Goal: Information Seeking & Learning: Learn about a topic

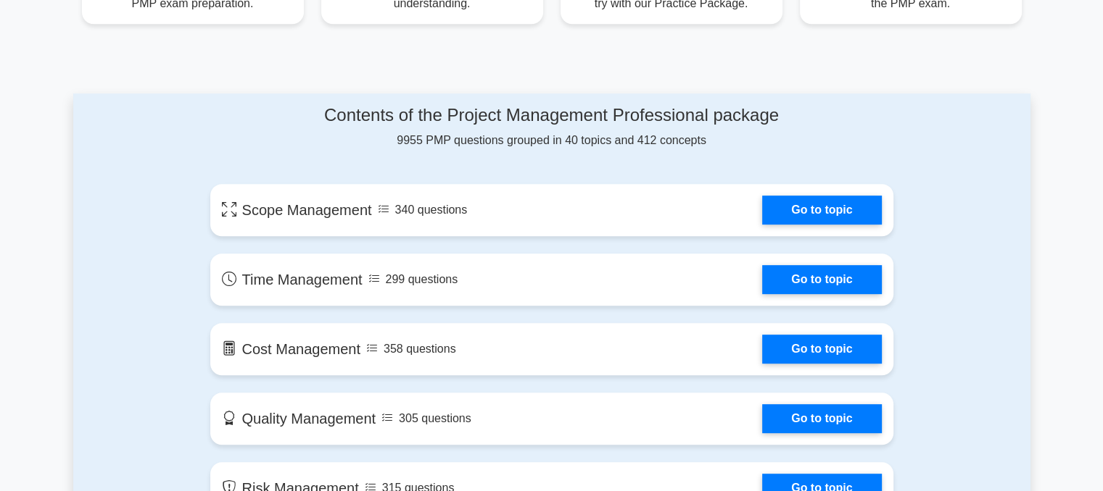
scroll to position [652, 0]
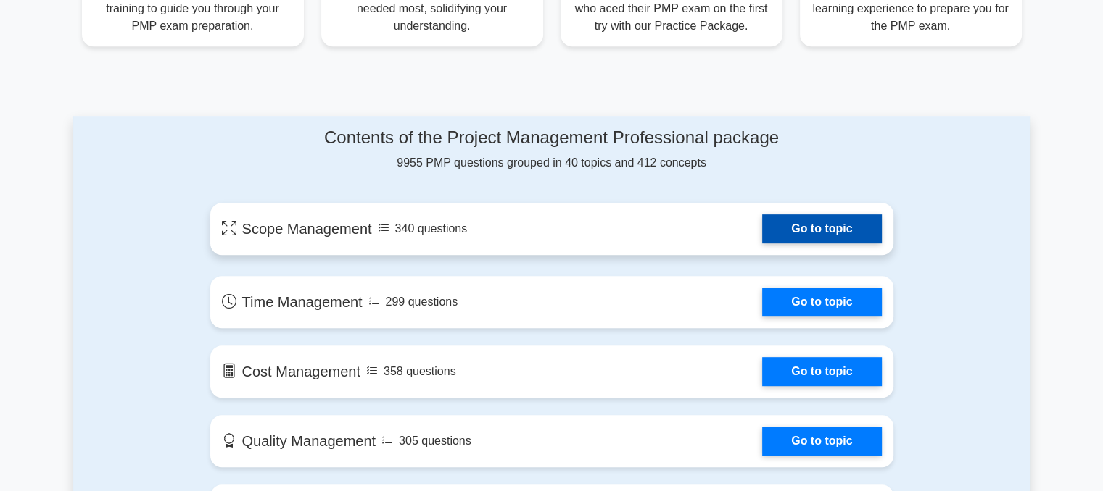
click at [800, 223] on link "Go to topic" at bounding box center [821, 229] width 119 height 29
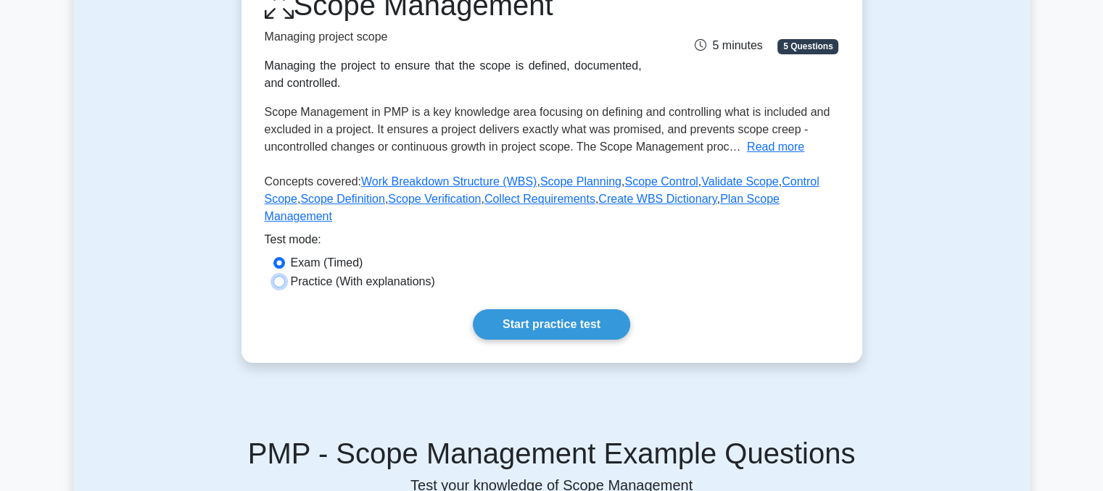
click at [279, 276] on input "Practice (With explanations)" at bounding box center [279, 282] width 12 height 12
radio input "true"
click at [540, 312] on link "Start practice test" at bounding box center [551, 325] width 157 height 30
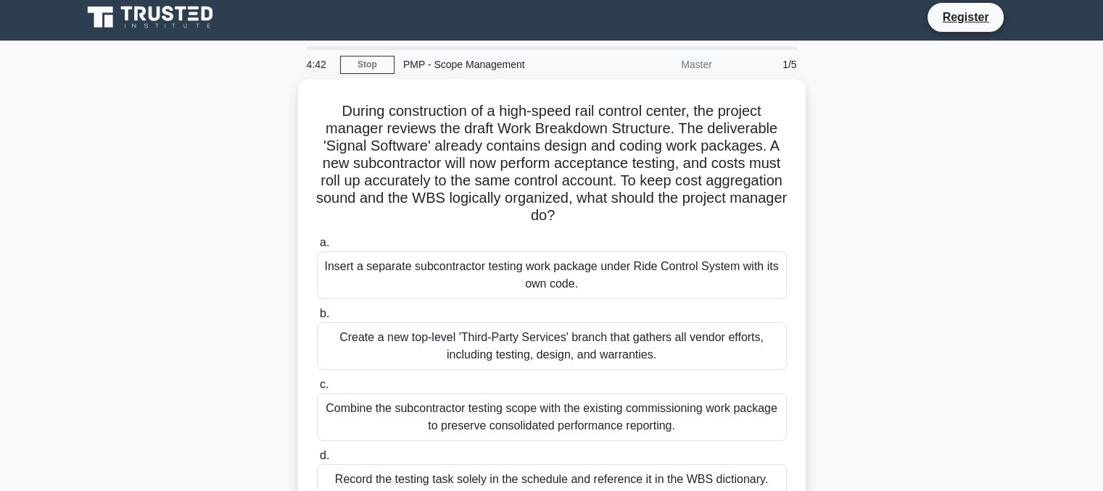
scroll to position [2, 0]
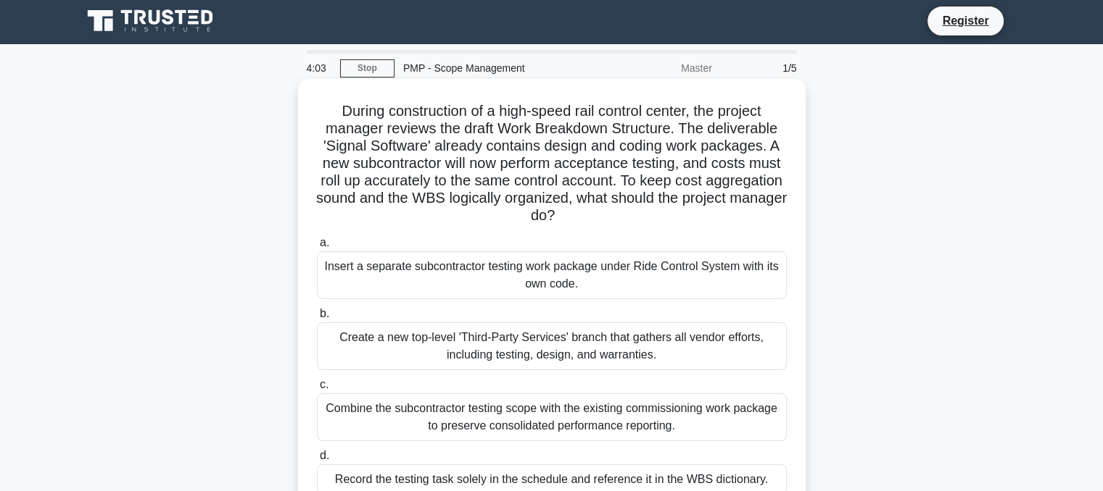
drag, startPoint x: 329, startPoint y: 110, endPoint x: 678, endPoint y: 217, distance: 364.6
click at [678, 217] on h5 "During construction of a high-speed rail control center, the project manager re…" at bounding box center [551, 163] width 473 height 123
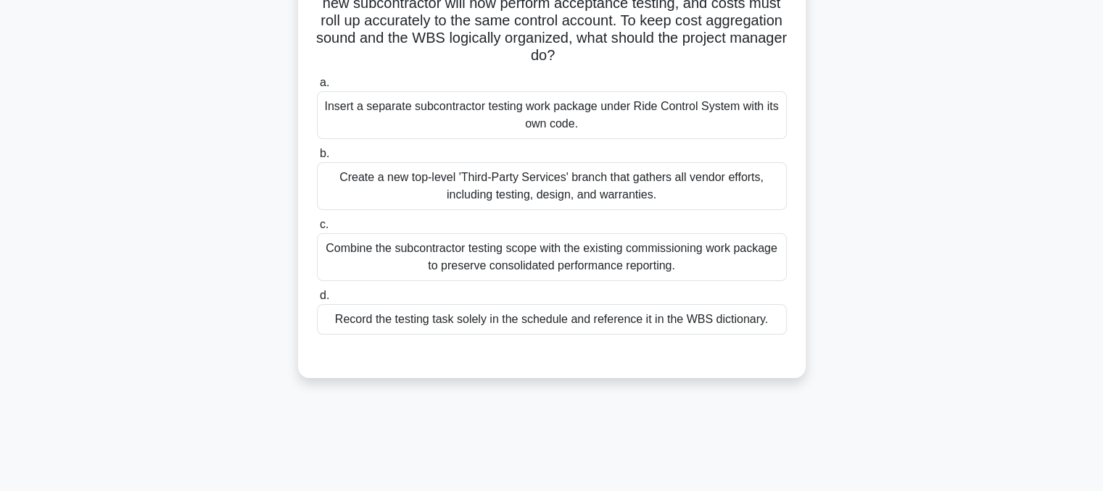
scroll to position [0, 0]
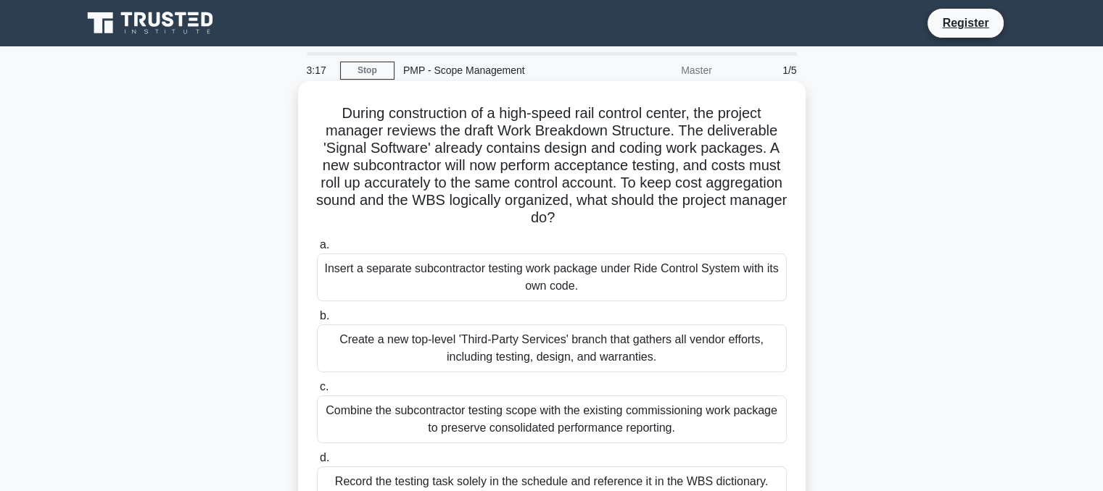
click at [687, 137] on h5 "During construction of a high-speed rail control center, the project manager re…" at bounding box center [551, 165] width 473 height 123
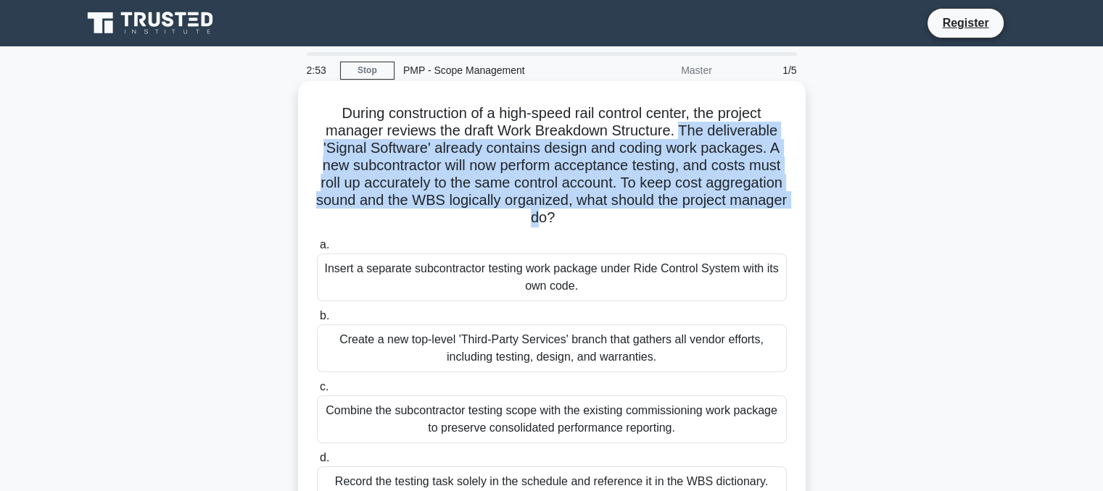
drag, startPoint x: 683, startPoint y: 133, endPoint x: 591, endPoint y: 216, distance: 123.2
click at [591, 216] on h5 "During construction of a high-speed rail control center, the project manager re…" at bounding box center [551, 165] width 473 height 123
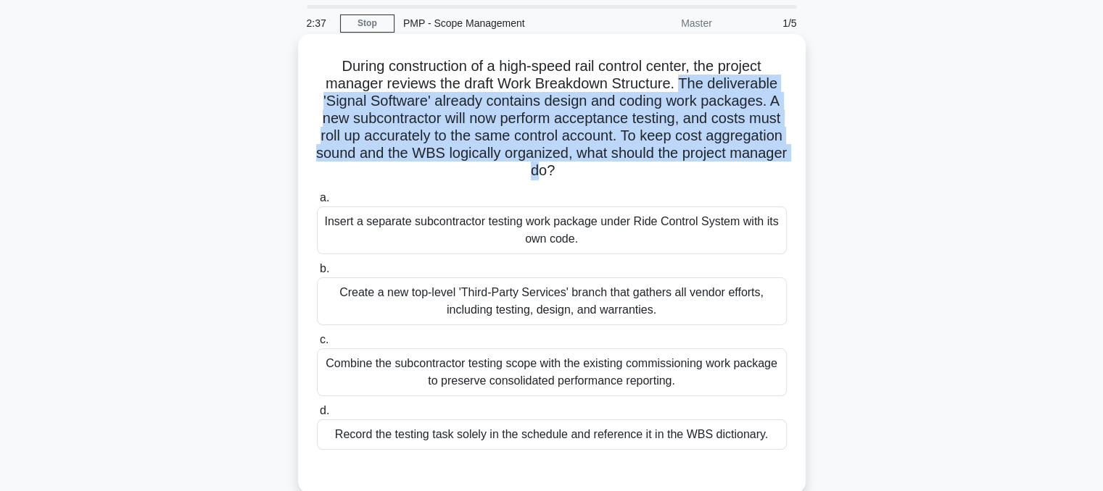
scroll to position [72, 0]
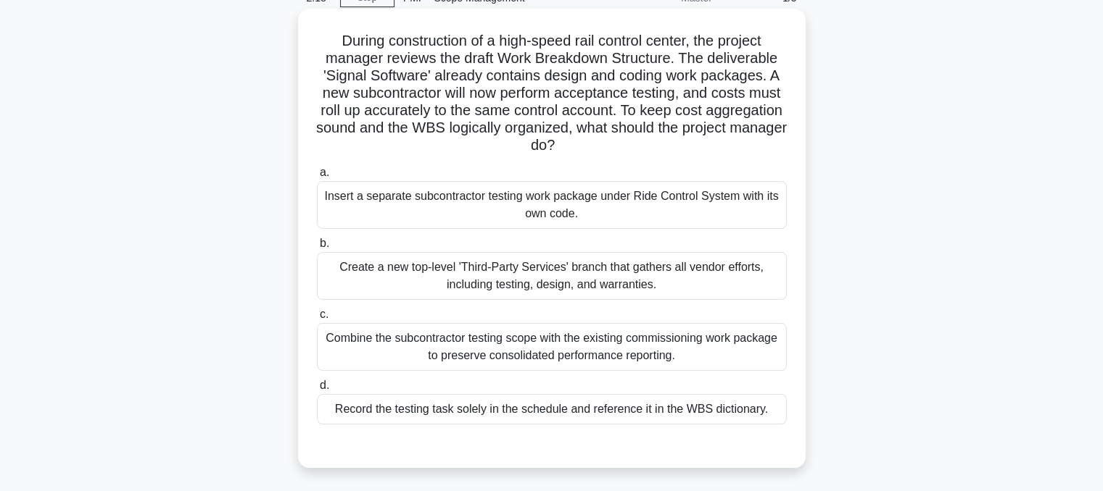
click at [502, 273] on div "Create a new top-level 'Third-Party Services' branch that gathers all vendor ef…" at bounding box center [552, 276] width 470 height 48
click at [317, 249] on input "b. Create a new top-level 'Third-Party Services' branch that gathers all vendor…" at bounding box center [317, 243] width 0 height 9
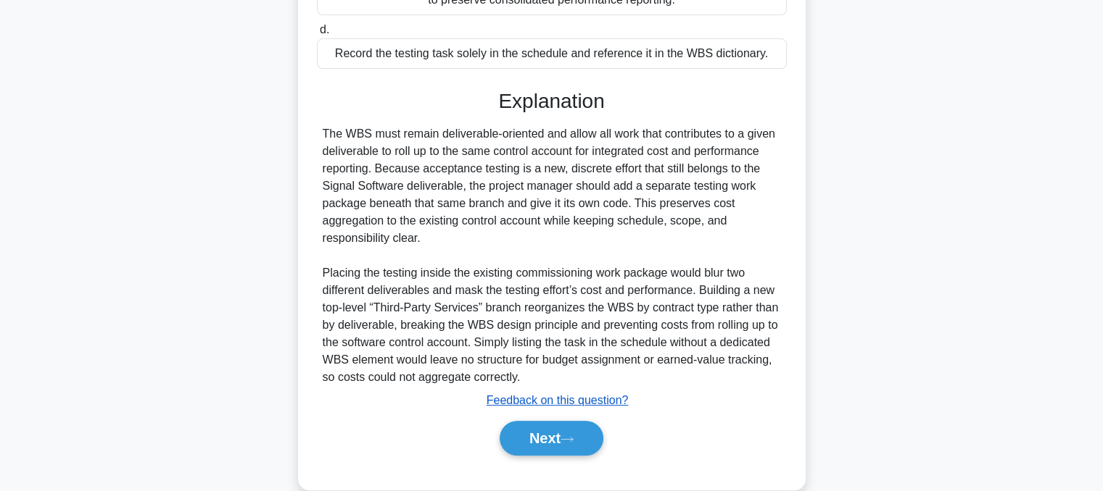
scroll to position [455, 0]
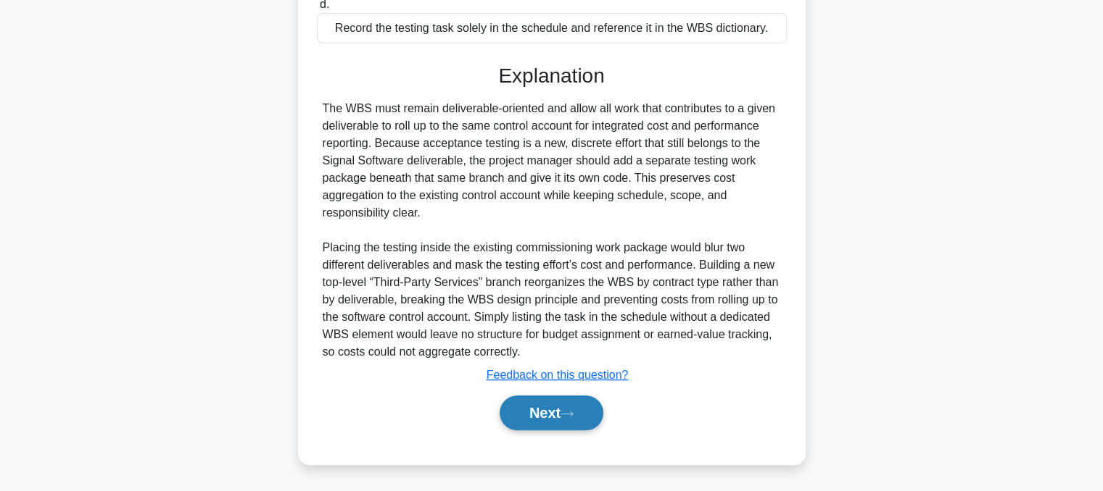
click at [552, 412] on button "Next" at bounding box center [551, 413] width 104 height 35
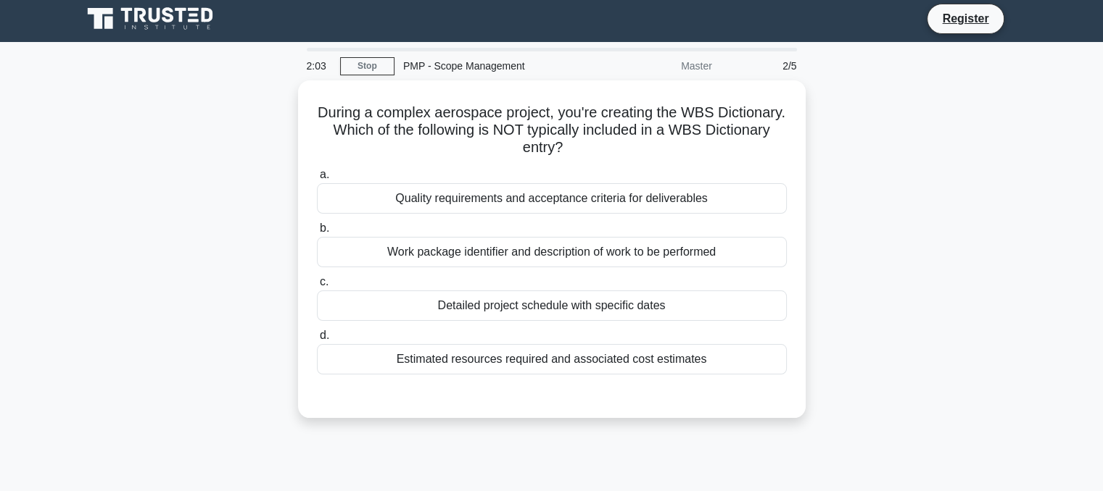
scroll to position [0, 0]
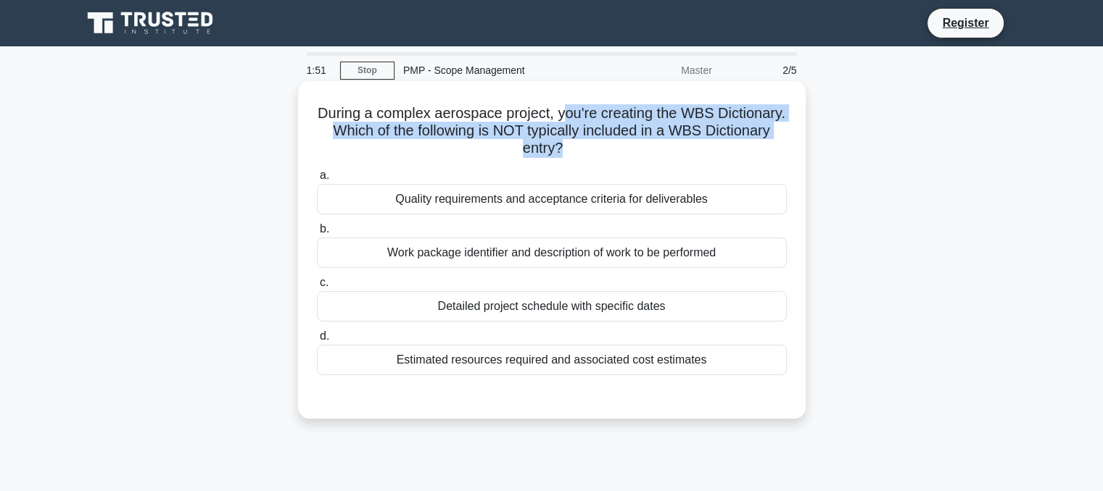
drag, startPoint x: 599, startPoint y: 114, endPoint x: 597, endPoint y: 151, distance: 37.8
click at [597, 151] on h5 "During a complex aerospace project, you're creating the WBS Dictionary. Which o…" at bounding box center [551, 131] width 473 height 54
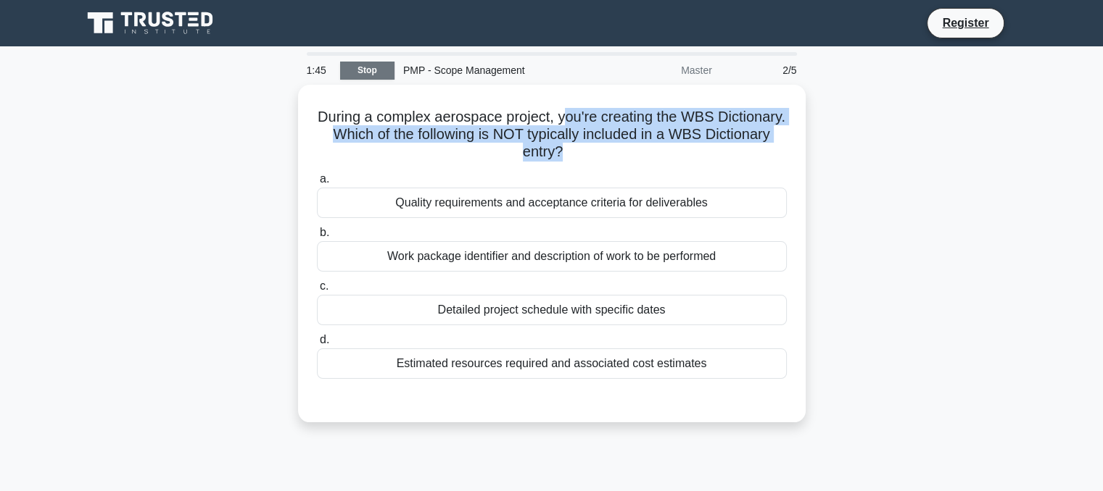
click at [371, 70] on link "Stop" at bounding box center [367, 71] width 54 height 18
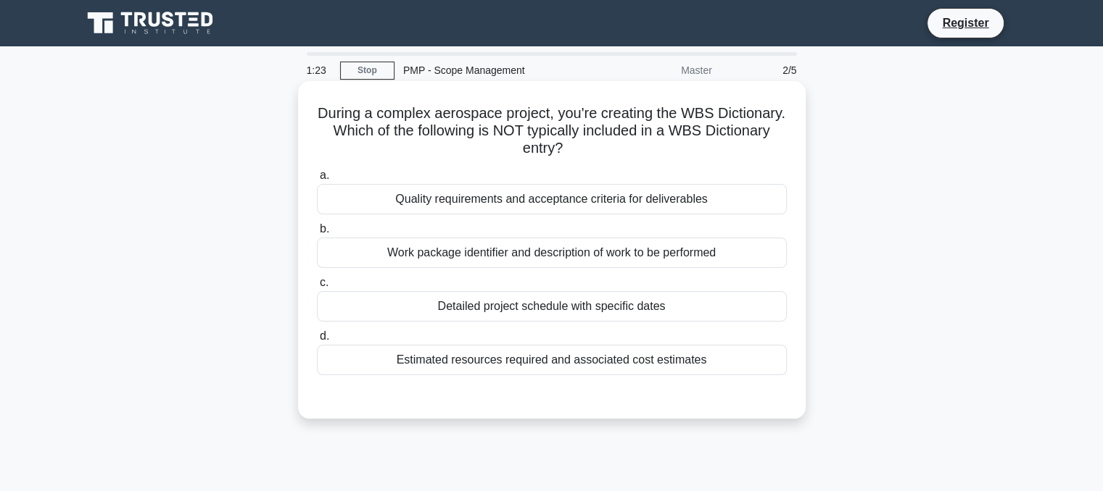
click at [530, 311] on div "Detailed project schedule with specific dates" at bounding box center [552, 306] width 470 height 30
click at [317, 288] on input "c. Detailed project schedule with specific dates" at bounding box center [317, 282] width 0 height 9
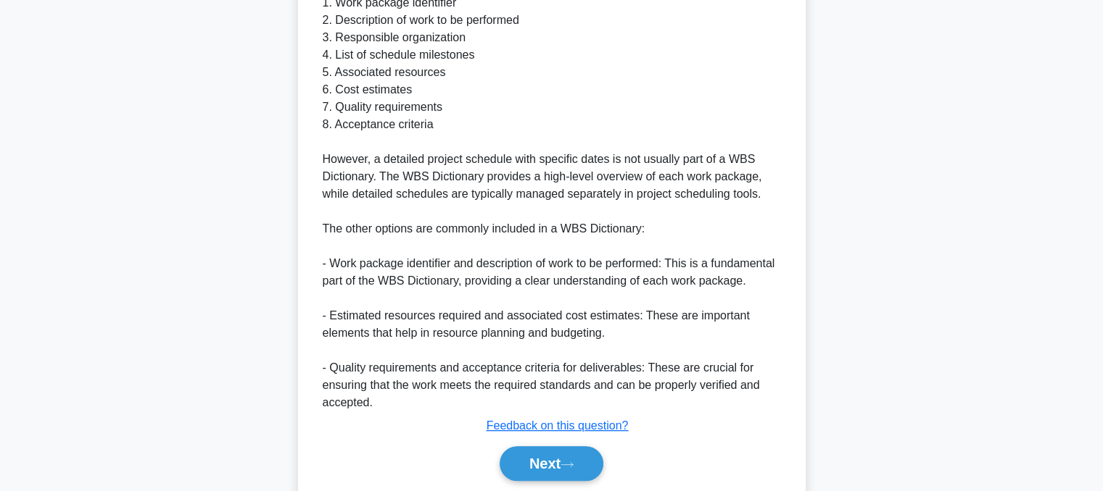
scroll to position [558, 0]
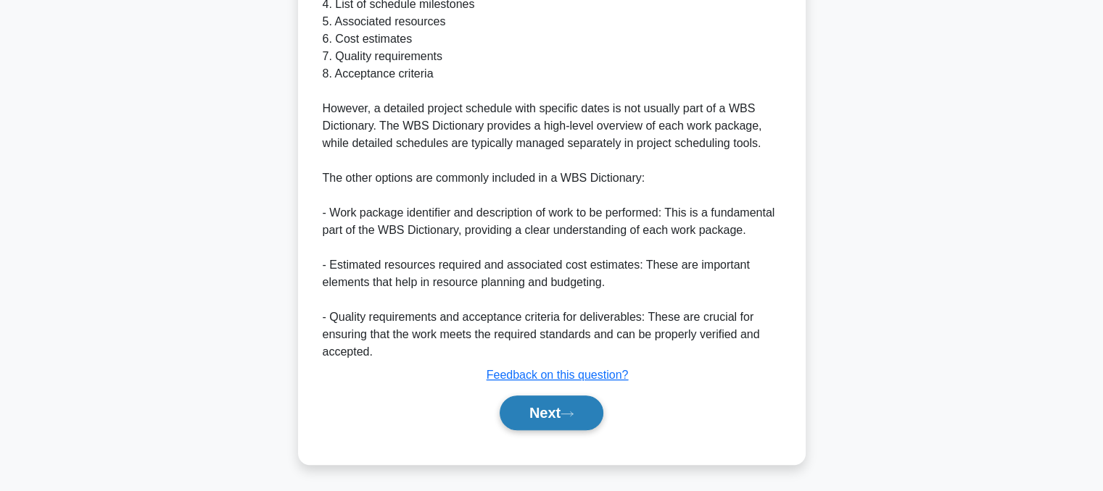
click at [537, 410] on button "Next" at bounding box center [551, 413] width 104 height 35
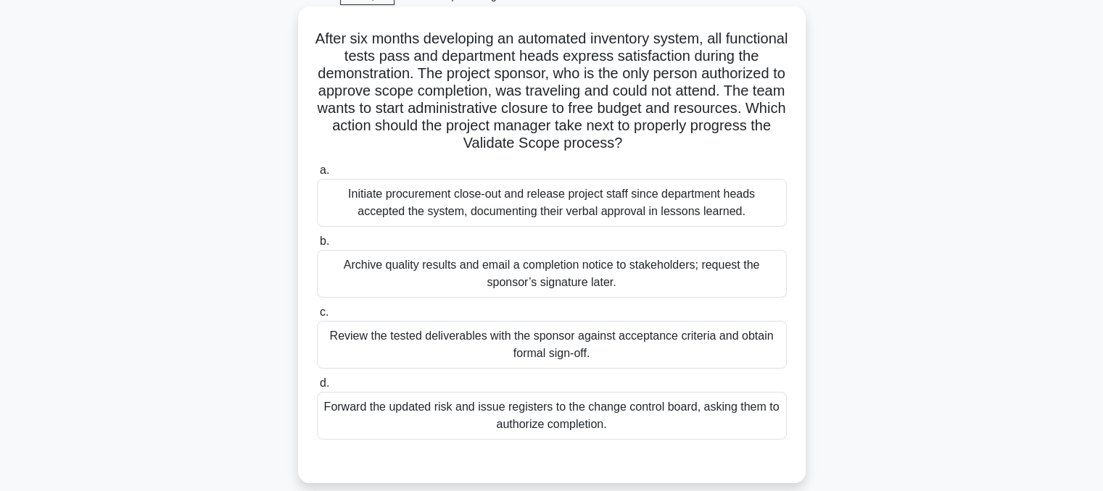
scroll to position [2, 0]
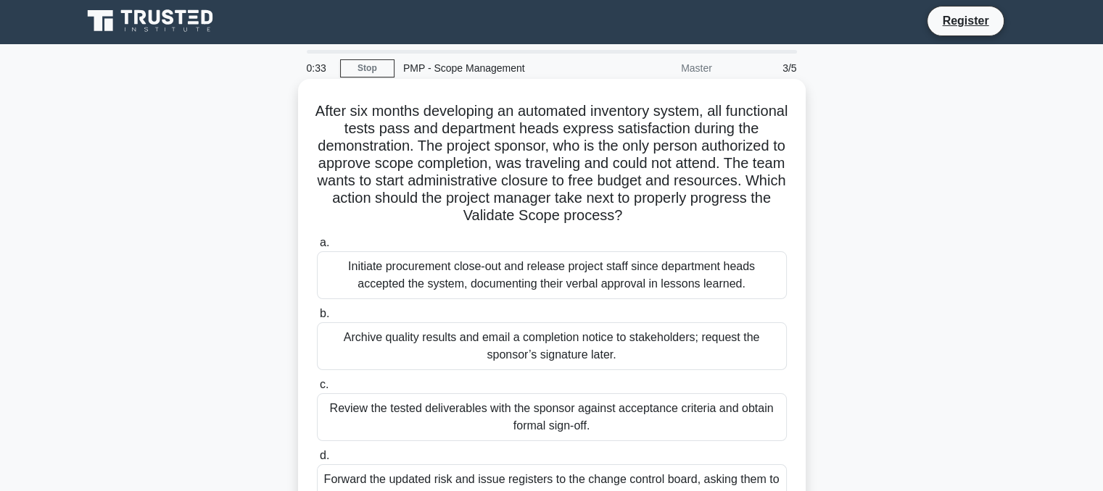
drag, startPoint x: 345, startPoint y: 109, endPoint x: 696, endPoint y: 218, distance: 367.3
click at [696, 218] on h5 "After six months developing an automated inventory system, all functional tests…" at bounding box center [551, 163] width 473 height 123
click at [599, 279] on div "Initiate procurement close-out and release project staff since department heads…" at bounding box center [552, 276] width 470 height 48
click at [317, 248] on input "a. Initiate procurement close-out and release project staff since department he…" at bounding box center [317, 242] width 0 height 9
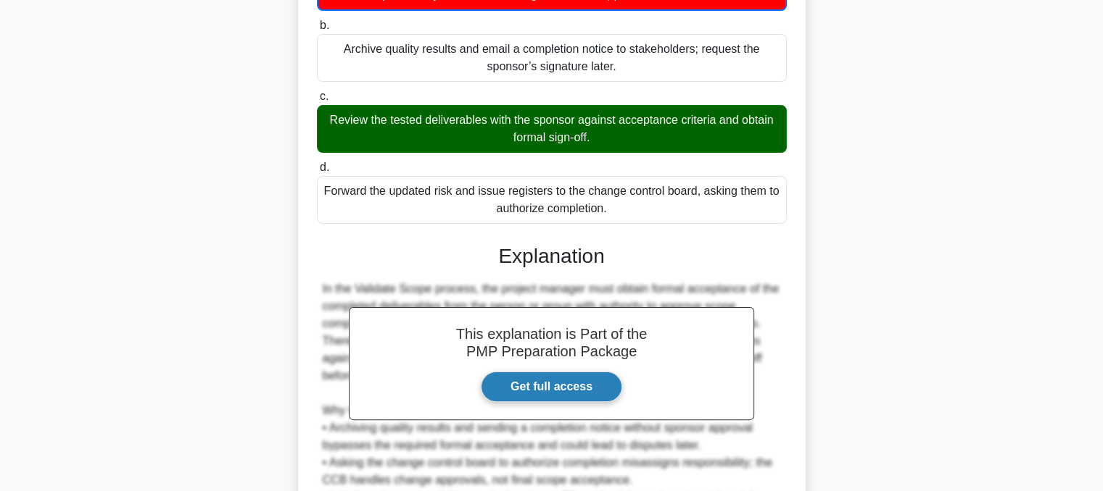
scroll to position [473, 0]
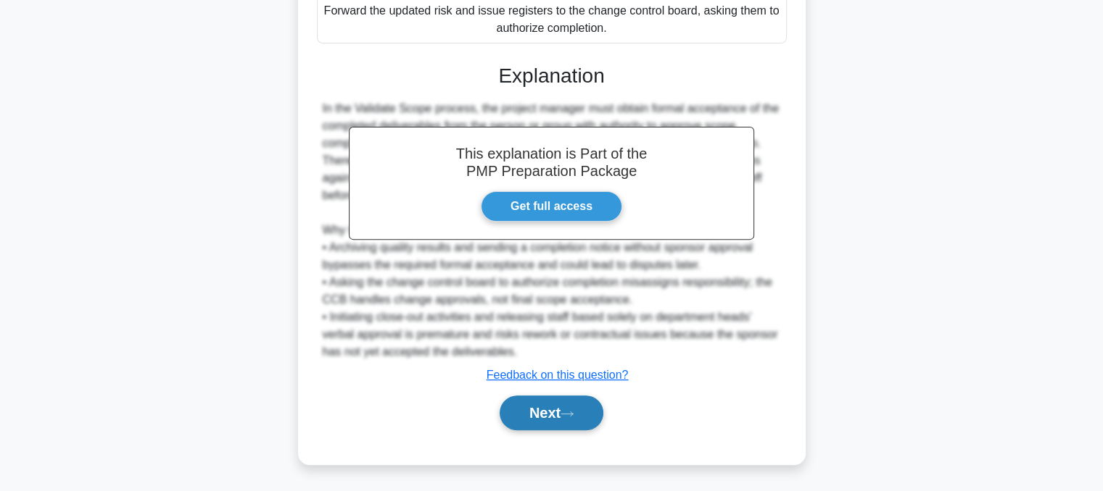
click at [531, 407] on button "Next" at bounding box center [551, 413] width 104 height 35
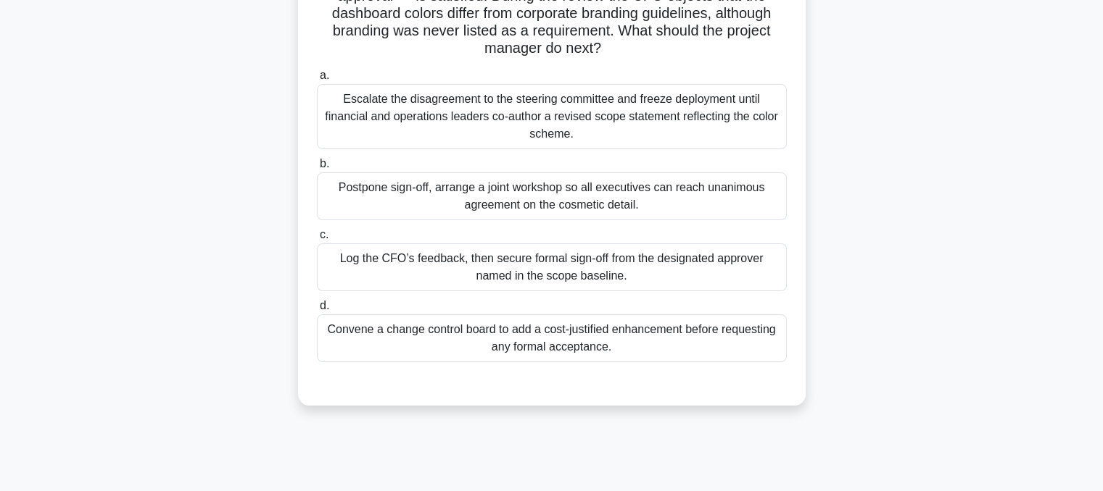
scroll to position [145, 0]
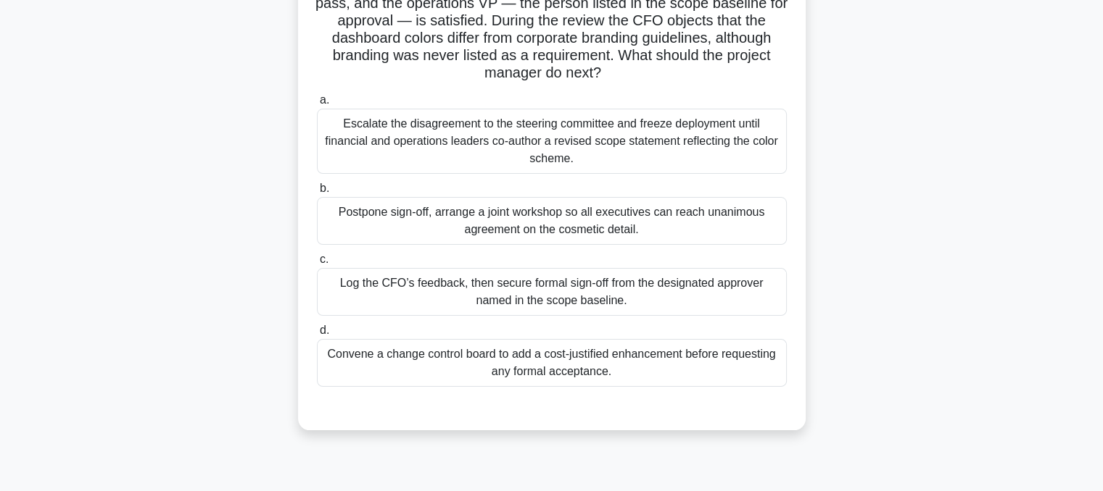
click at [478, 219] on div "Postpone sign-off, arrange a joint workshop so all executives can reach unanimo…" at bounding box center [552, 221] width 470 height 48
click at [317, 194] on input "b. Postpone sign-off, arrange a joint workshop so all executives can reach unan…" at bounding box center [317, 188] width 0 height 9
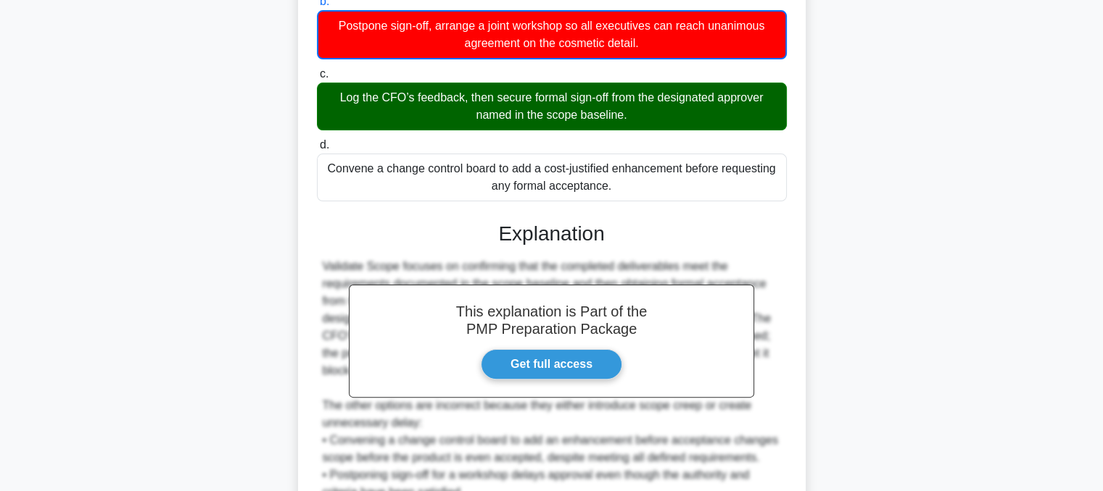
scroll to position [560, 0]
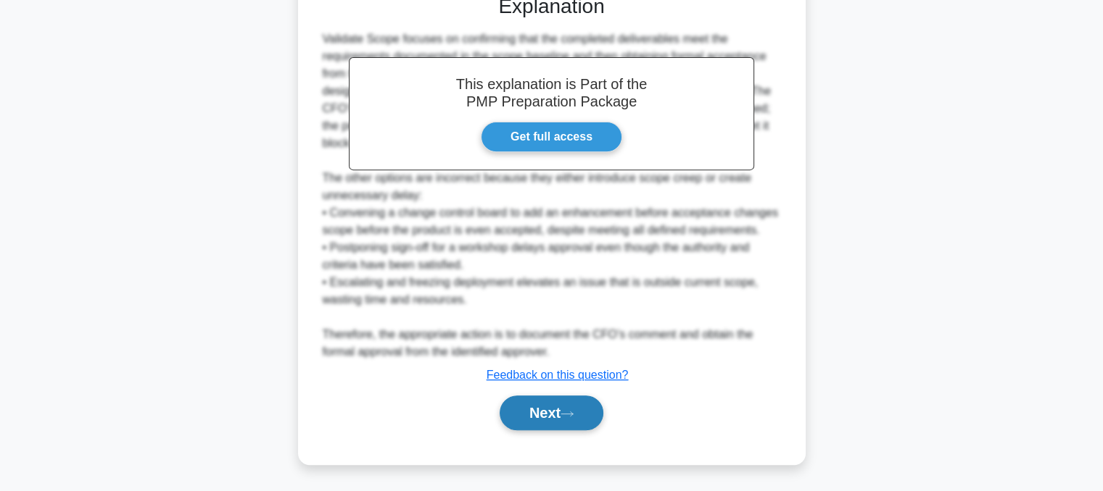
click at [542, 417] on button "Next" at bounding box center [551, 413] width 104 height 35
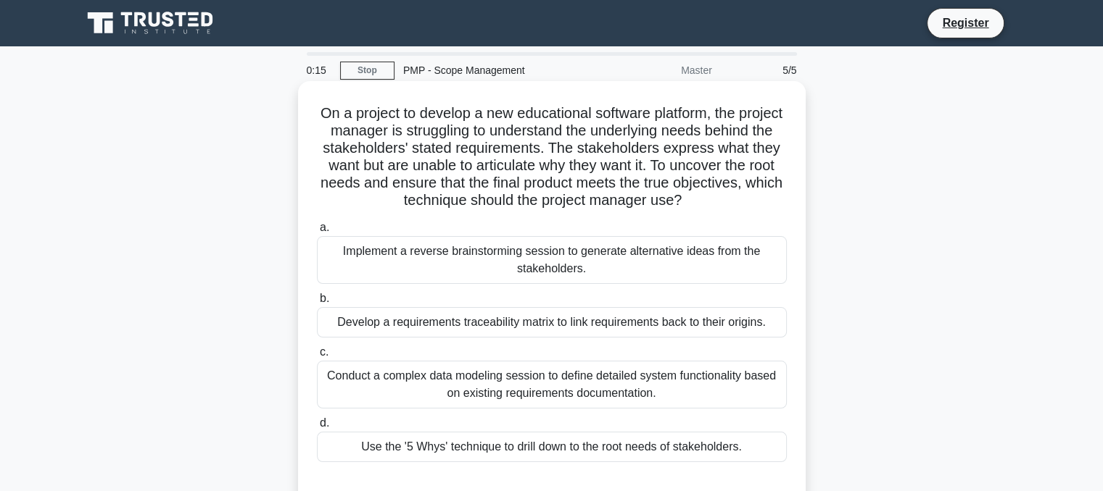
scroll to position [0, 0]
click at [517, 270] on div "Implement a reverse brainstorming session to generate alternative ideas from th…" at bounding box center [552, 260] width 470 height 48
click at [317, 233] on input "a. Implement a reverse brainstorming session to generate alternative ideas from…" at bounding box center [317, 227] width 0 height 9
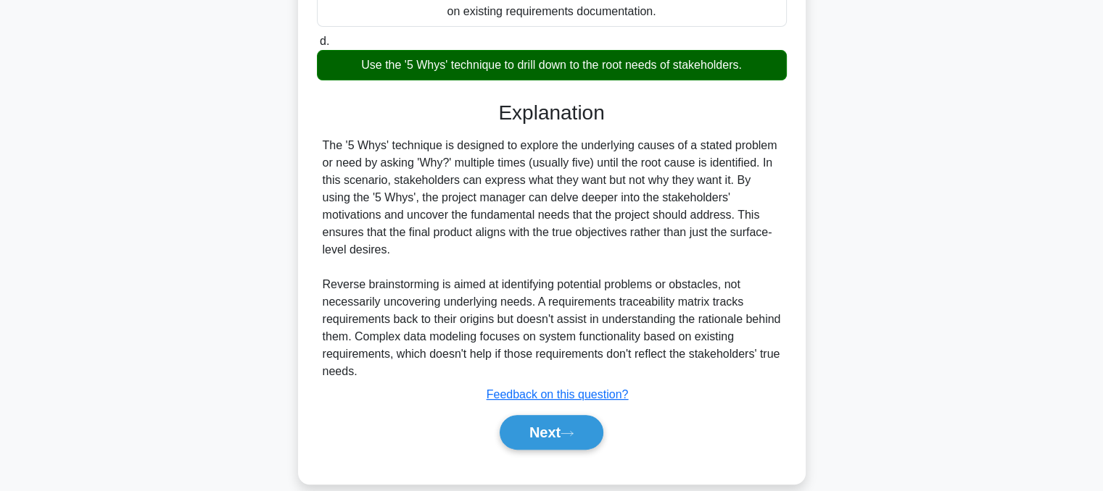
scroll to position [386, 0]
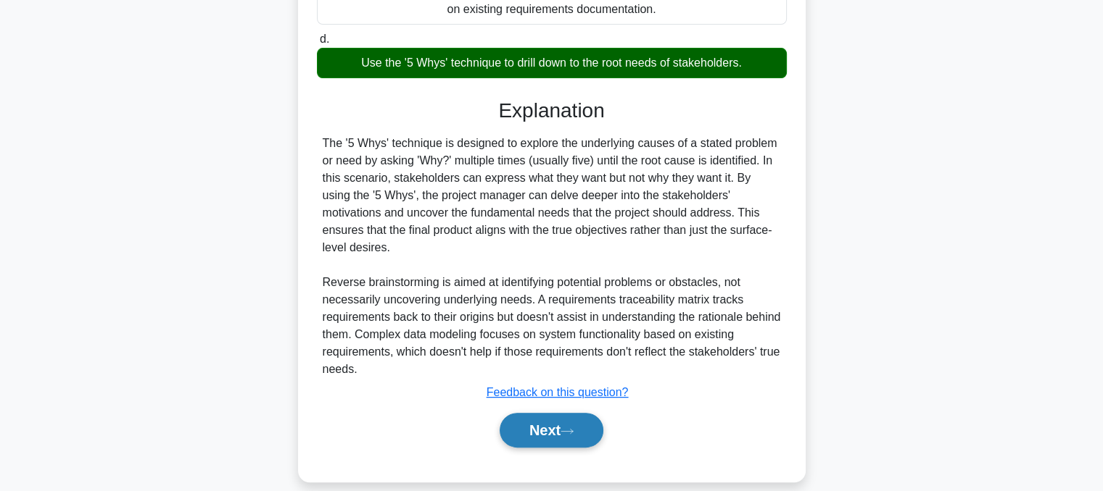
click at [533, 415] on button "Next" at bounding box center [551, 430] width 104 height 35
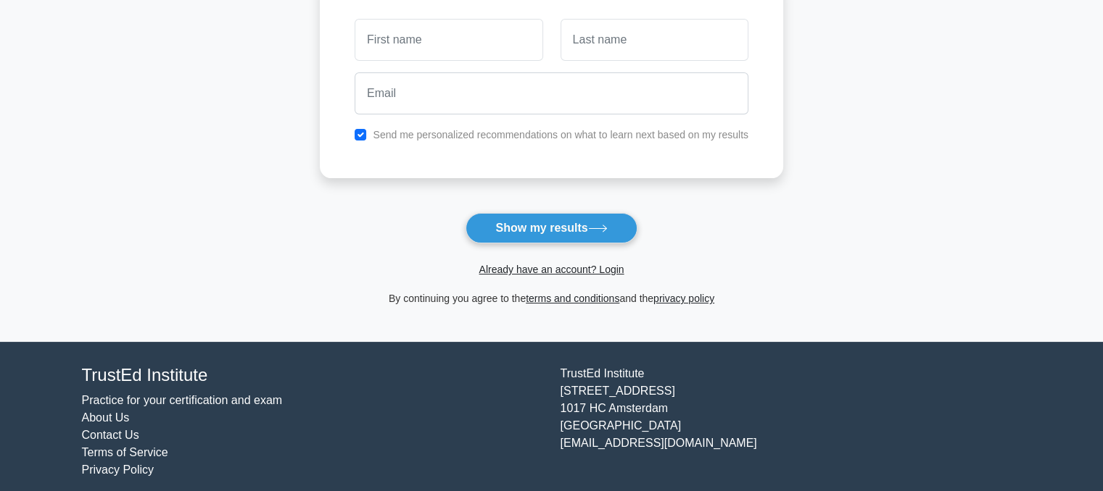
scroll to position [236, 0]
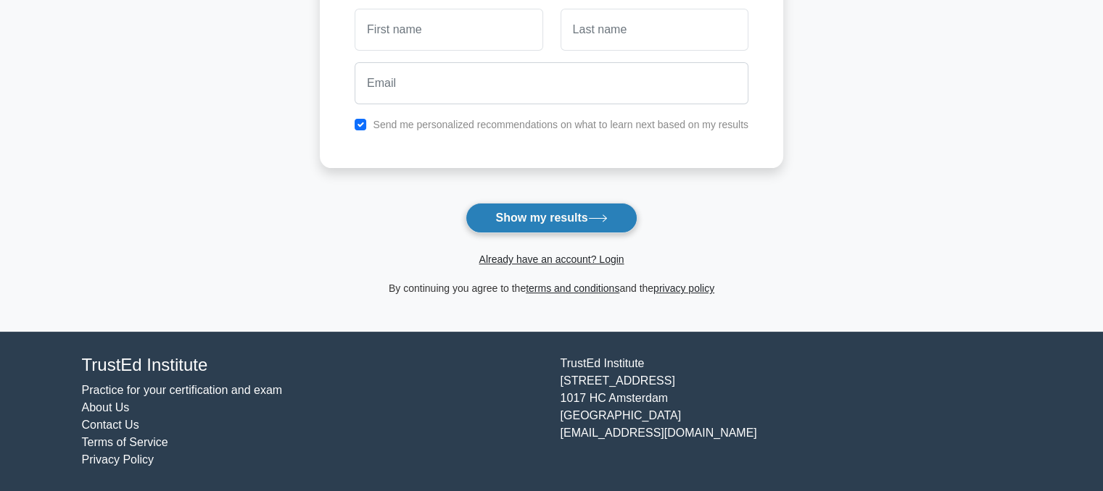
click at [558, 215] on button "Show my results" at bounding box center [550, 218] width 171 height 30
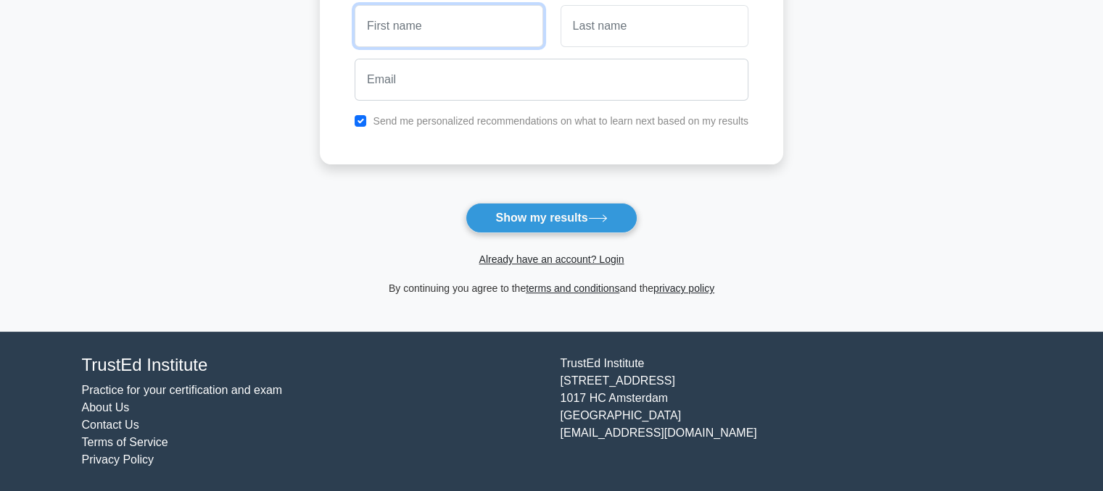
click at [464, 27] on input "text" at bounding box center [448, 26] width 188 height 42
type input "5"
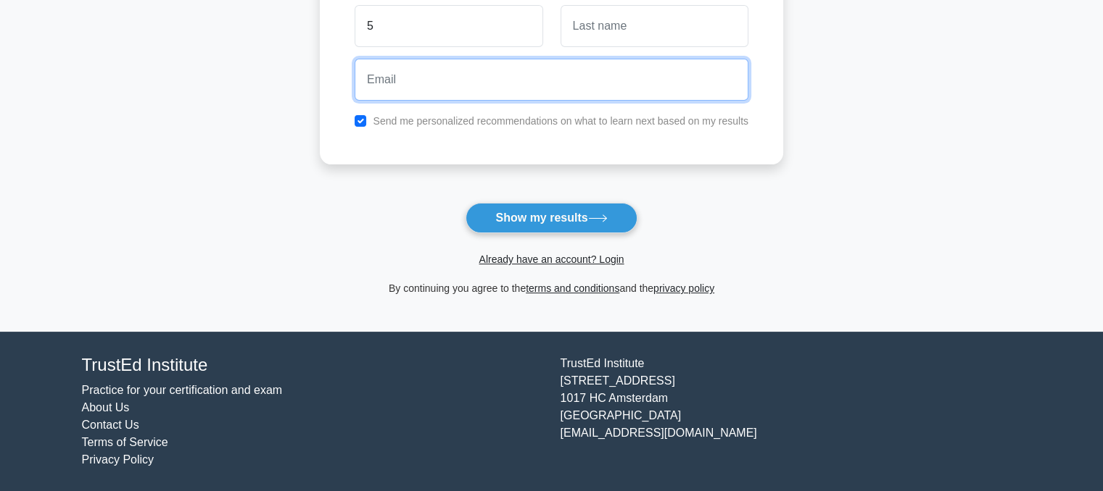
click at [403, 71] on input "email" at bounding box center [551, 80] width 394 height 42
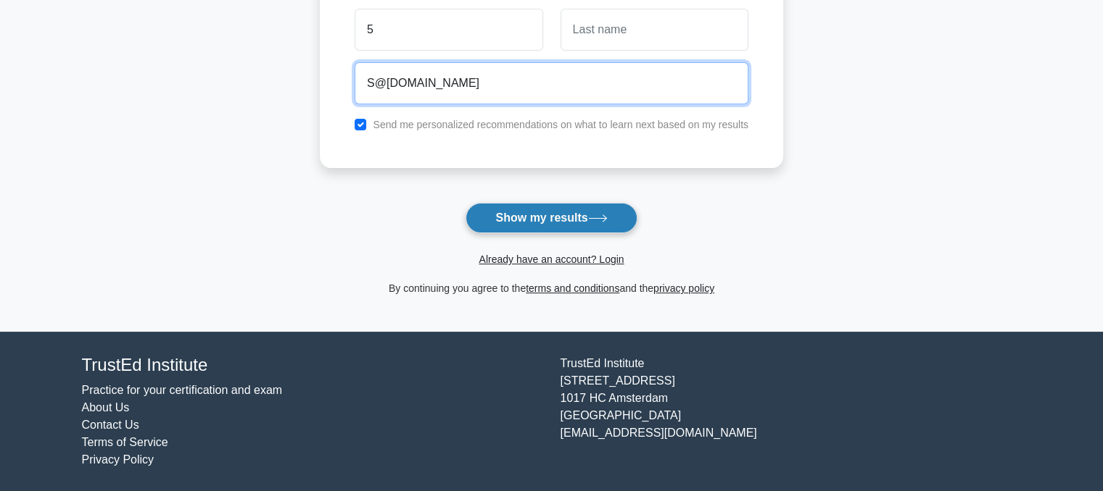
type input "S@[DOMAIN_NAME]"
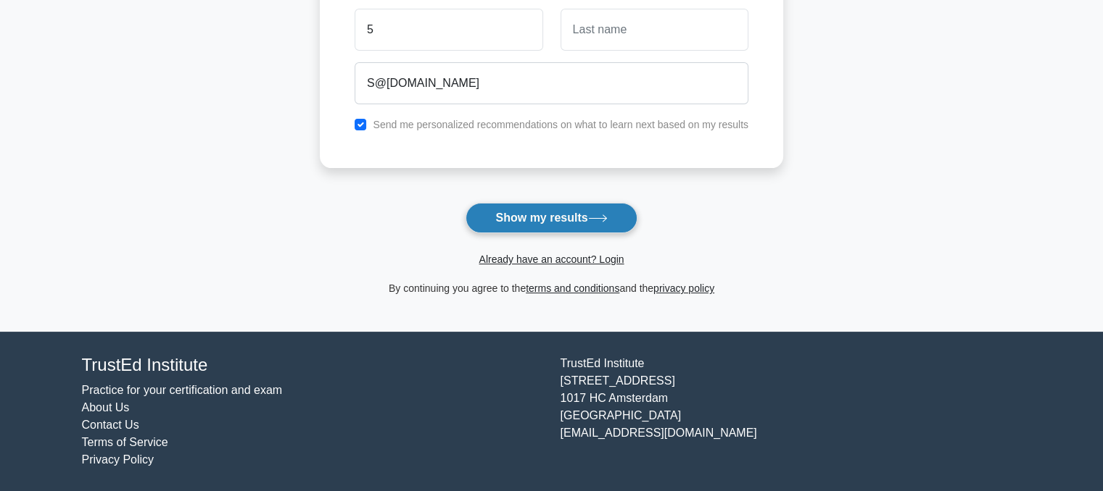
click at [492, 212] on button "Show my results" at bounding box center [550, 218] width 171 height 30
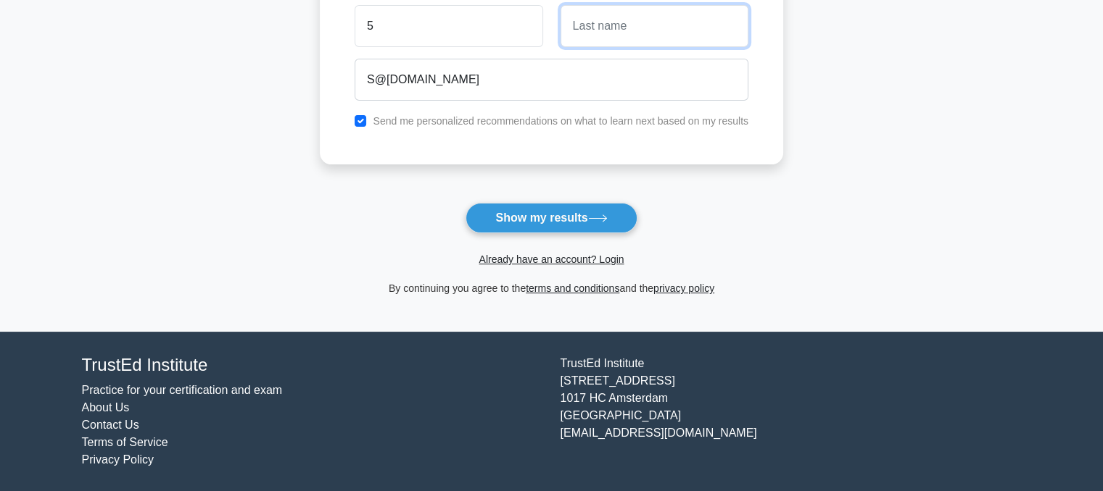
click at [600, 22] on input "text" at bounding box center [654, 26] width 188 height 42
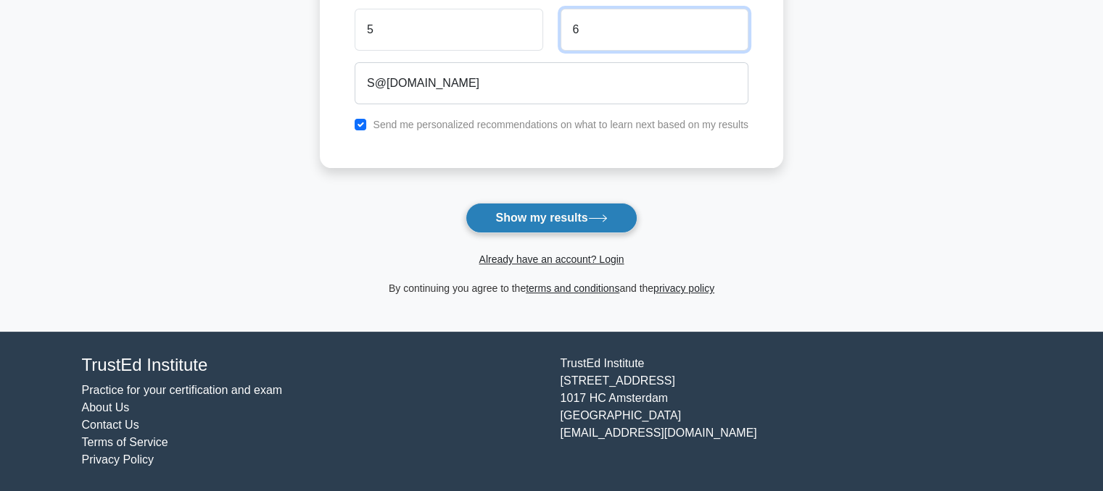
type input "6"
click at [494, 216] on button "Show my results" at bounding box center [550, 218] width 171 height 30
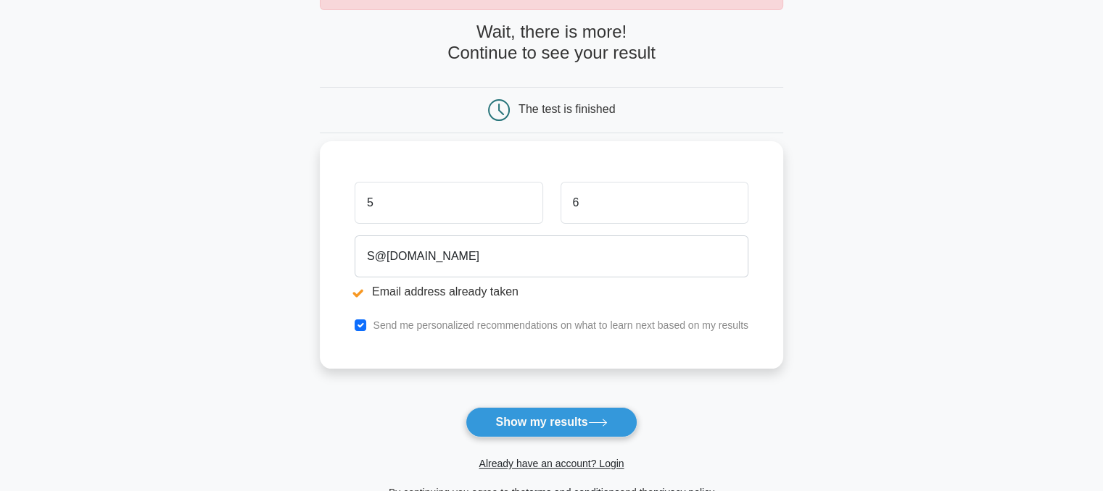
scroll to position [145, 0]
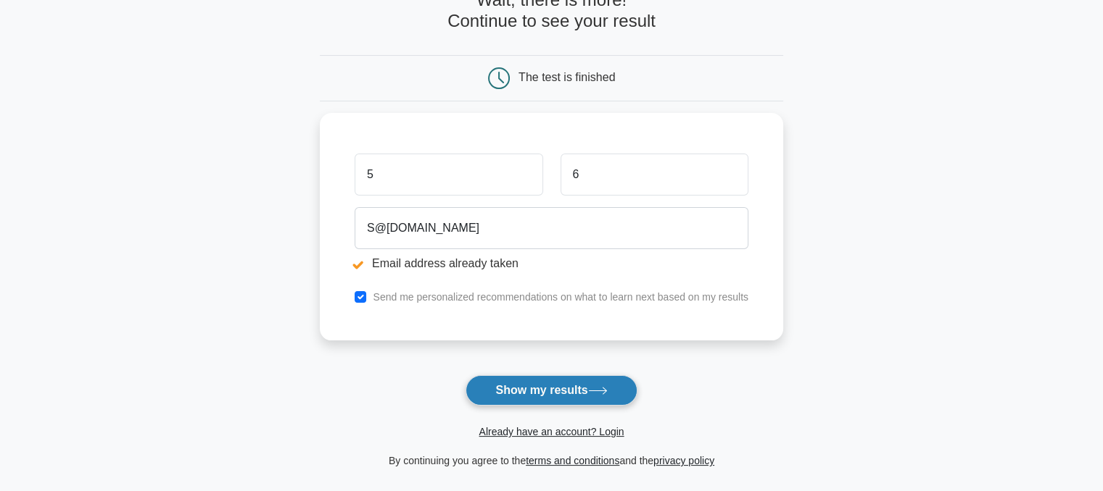
click at [520, 382] on button "Show my results" at bounding box center [550, 390] width 171 height 30
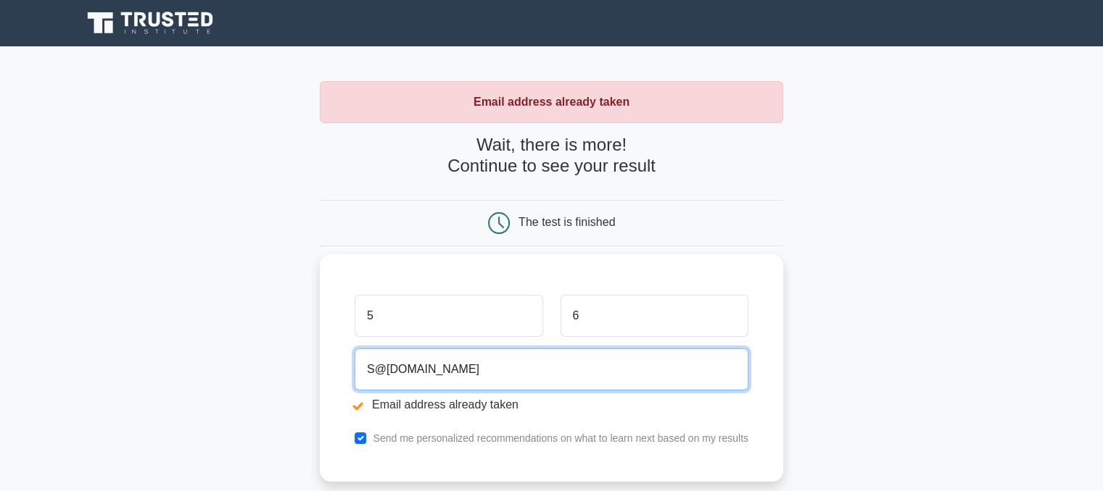
drag, startPoint x: 371, startPoint y: 373, endPoint x: 355, endPoint y: 371, distance: 16.0
click at [355, 371] on input "S@gmail.com" at bounding box center [551, 370] width 394 height 42
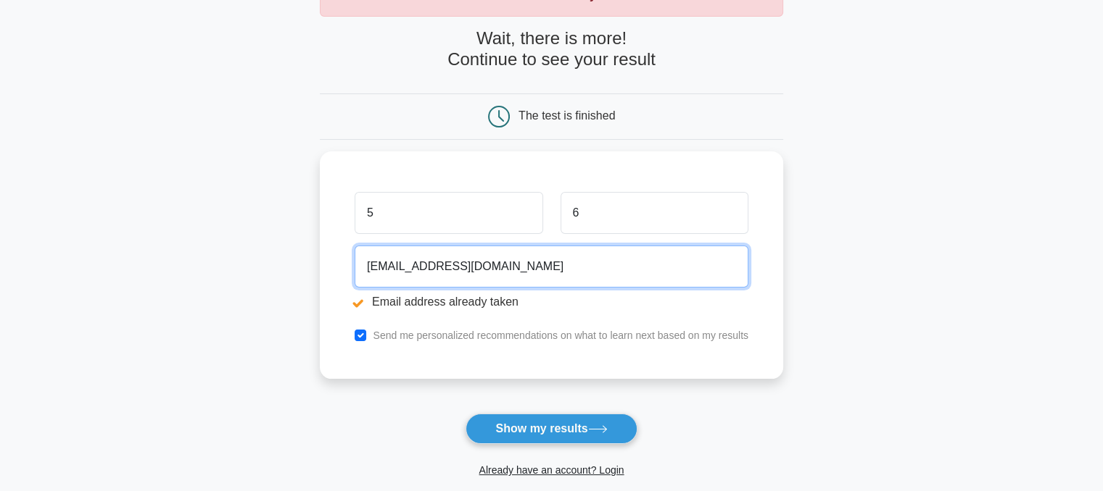
scroll to position [217, 0]
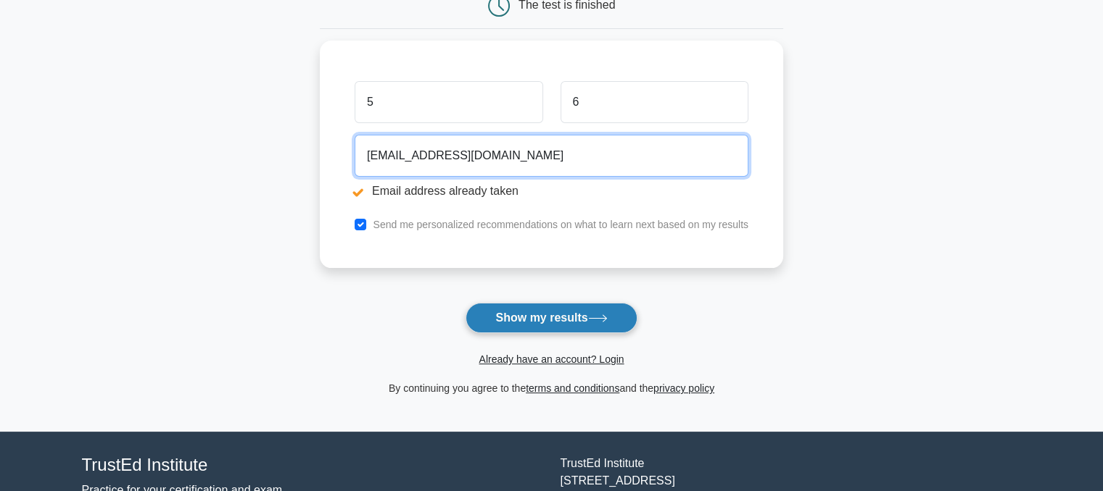
type input "15@gmail.com"
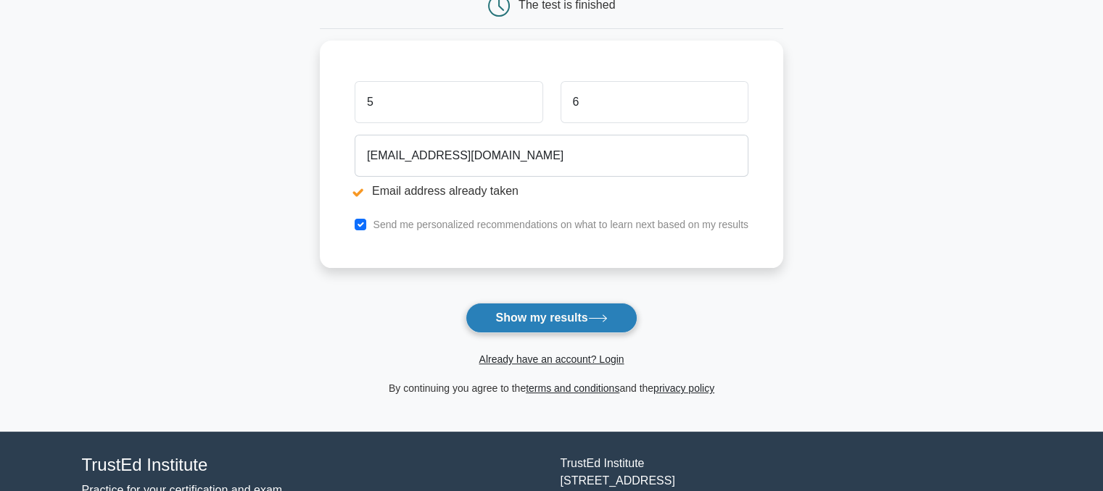
click at [511, 327] on button "Show my results" at bounding box center [550, 318] width 171 height 30
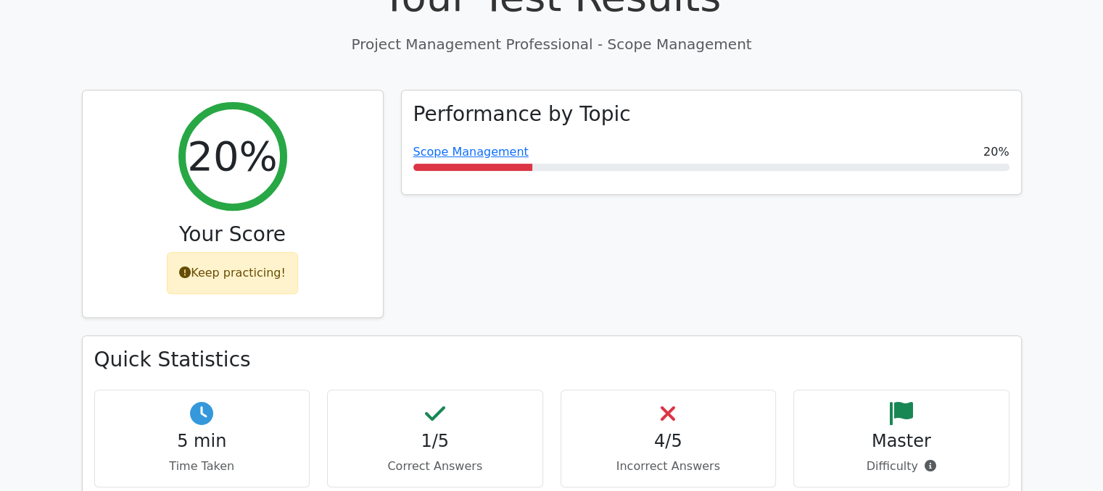
scroll to position [580, 0]
